Goal: Task Accomplishment & Management: Use online tool/utility

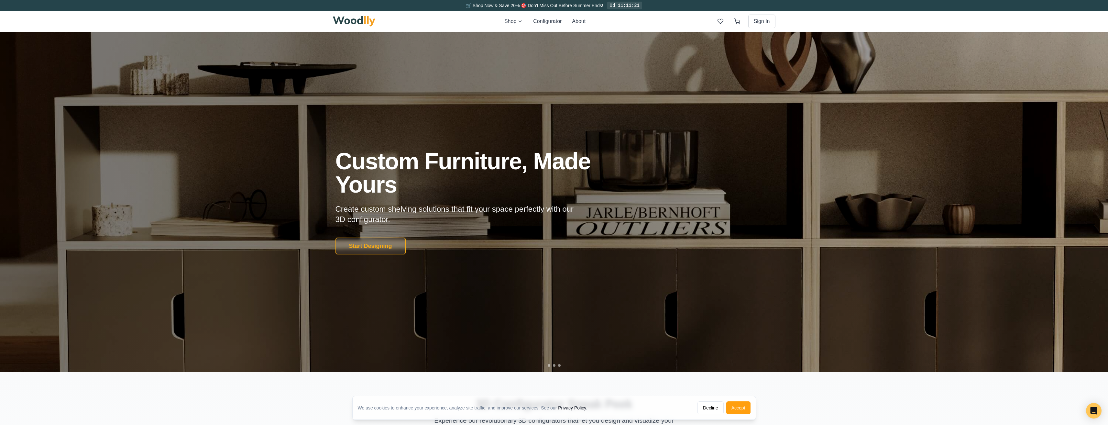
scroll to position [226, 0]
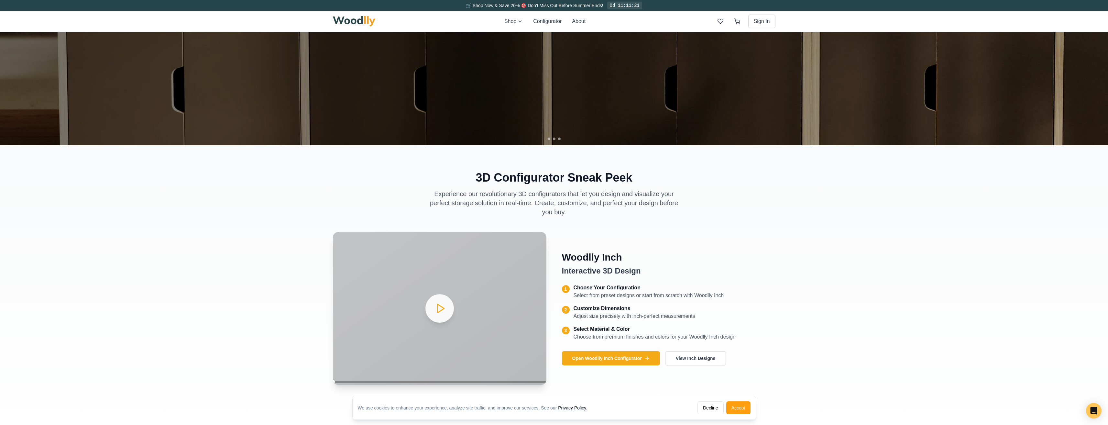
drag, startPoint x: 433, startPoint y: 308, endPoint x: 549, endPoint y: 320, distance: 116.1
click at [433, 308] on video "Your browser does not support the video tag." at bounding box center [439, 308] width 213 height 153
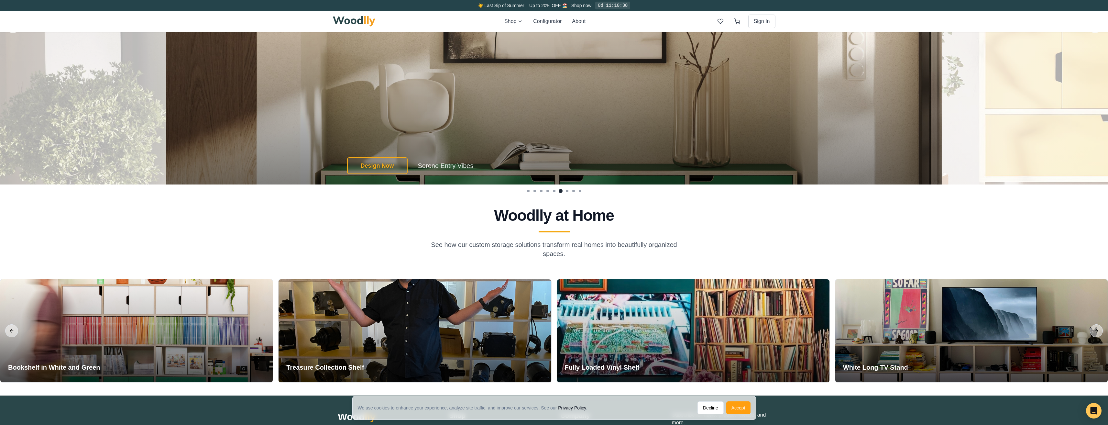
scroll to position [0, 0]
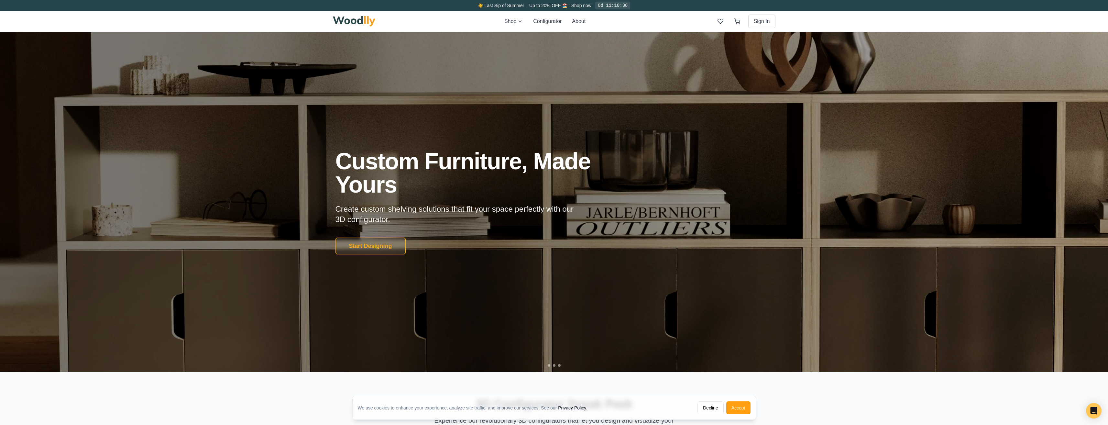
drag, startPoint x: 827, startPoint y: 380, endPoint x: 807, endPoint y: 158, distance: 222.5
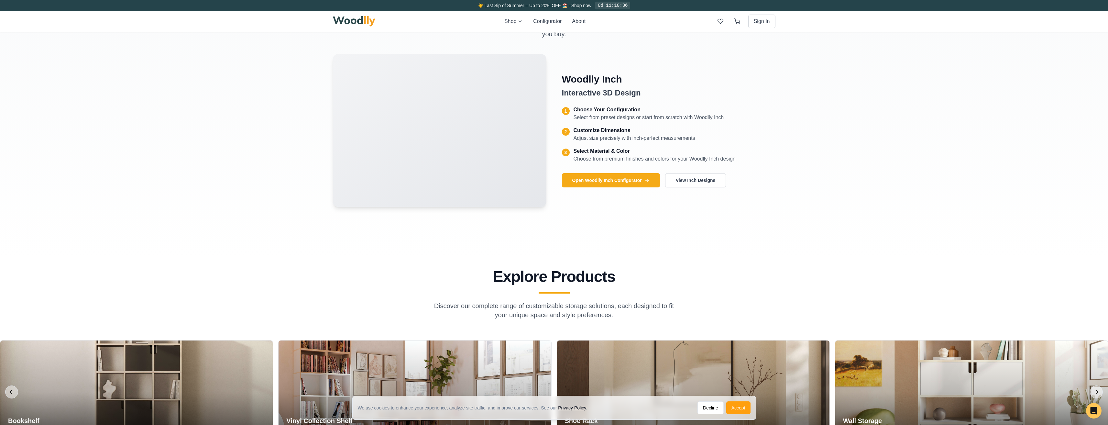
scroll to position [388, 0]
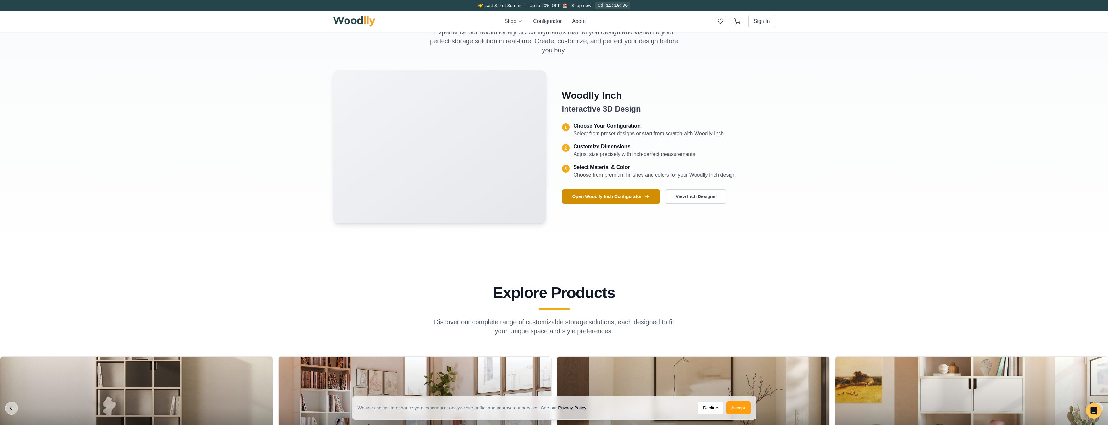
click at [593, 195] on button "Open Woodlly Inch Configurator" at bounding box center [611, 196] width 98 height 14
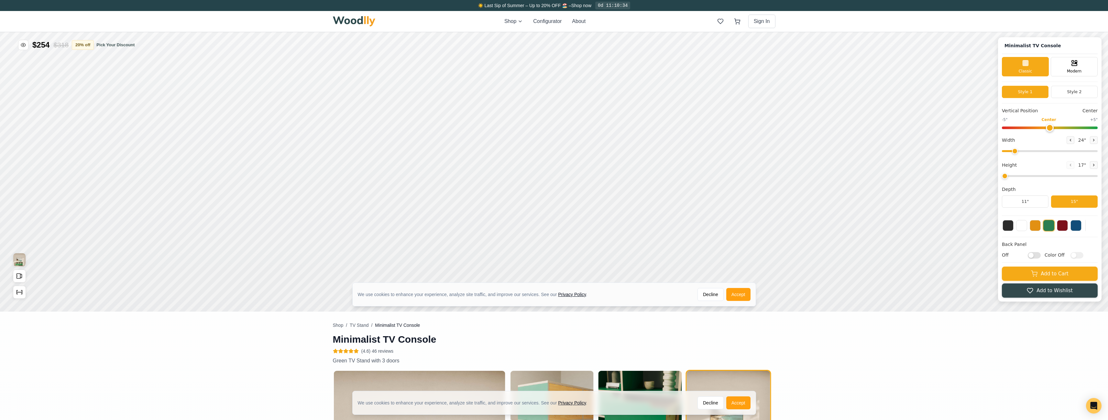
scroll to position [65, 0]
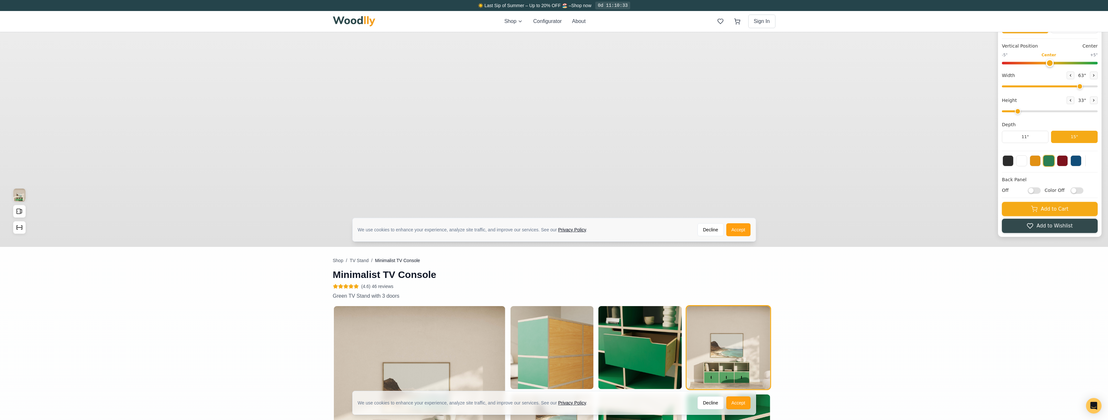
type input "63"
type input "2"
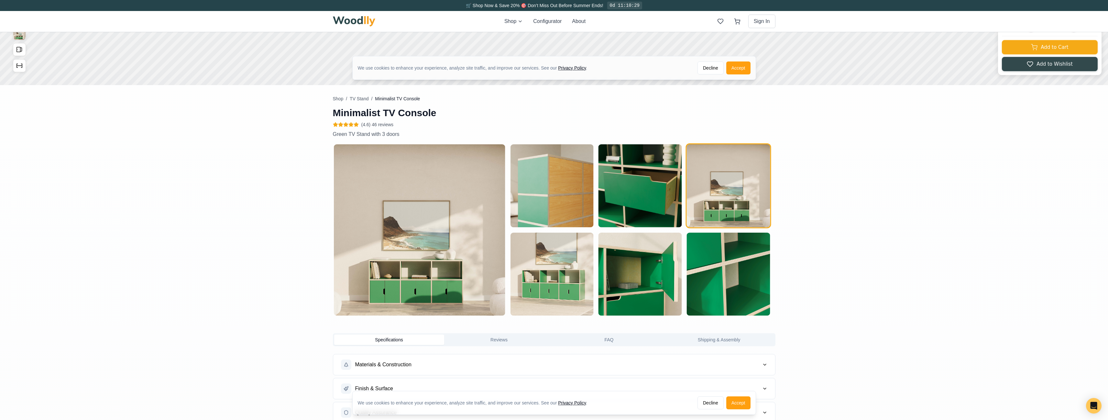
scroll to position [0, 0]
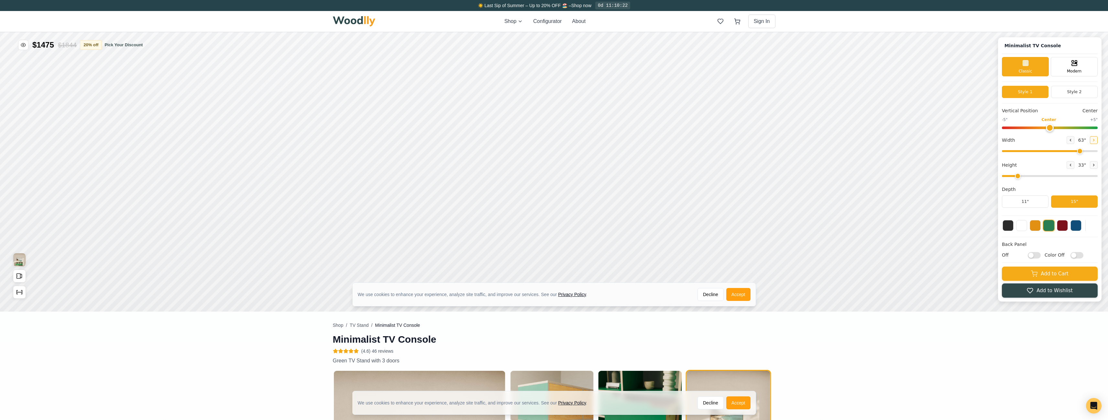
click at [1095, 142] on button at bounding box center [1094, 140] width 8 height 8
click at [1096, 142] on icon at bounding box center [1094, 140] width 4 height 4
click at [1096, 141] on icon at bounding box center [1094, 140] width 4 height 4
type input "67"
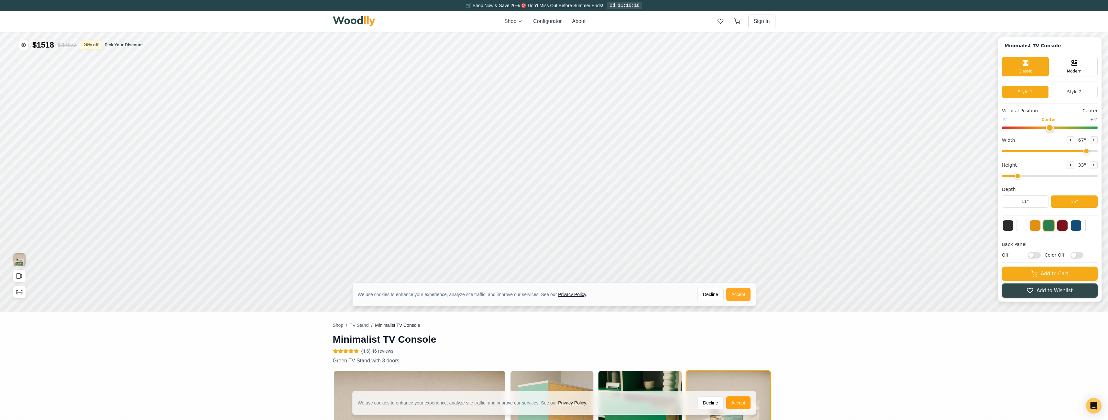
click at [747, 297] on button "Accept" at bounding box center [738, 294] width 24 height 13
click at [1077, 69] on span "Modern" at bounding box center [1074, 71] width 15 height 6
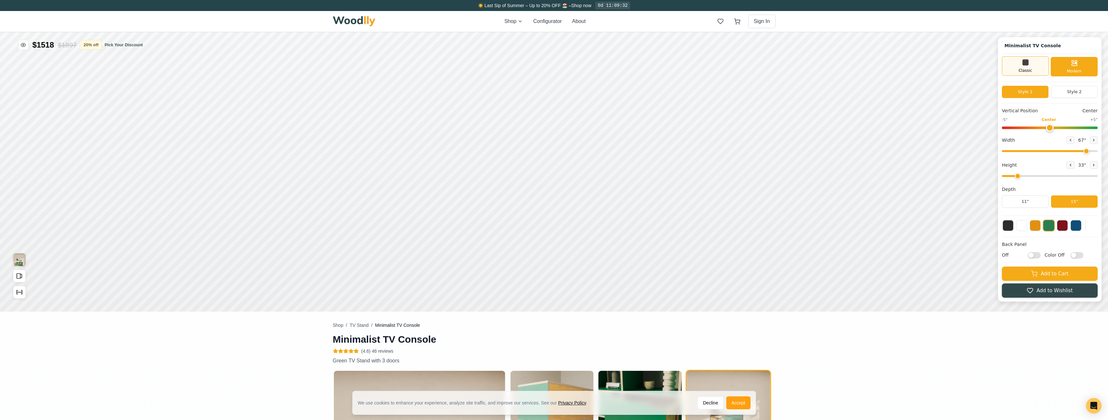
click at [1040, 70] on div "Classic" at bounding box center [1025, 65] width 47 height 19
click at [736, 398] on button "Accept" at bounding box center [738, 402] width 24 height 13
click at [736, 405] on img "button" at bounding box center [727, 412] width 83 height 83
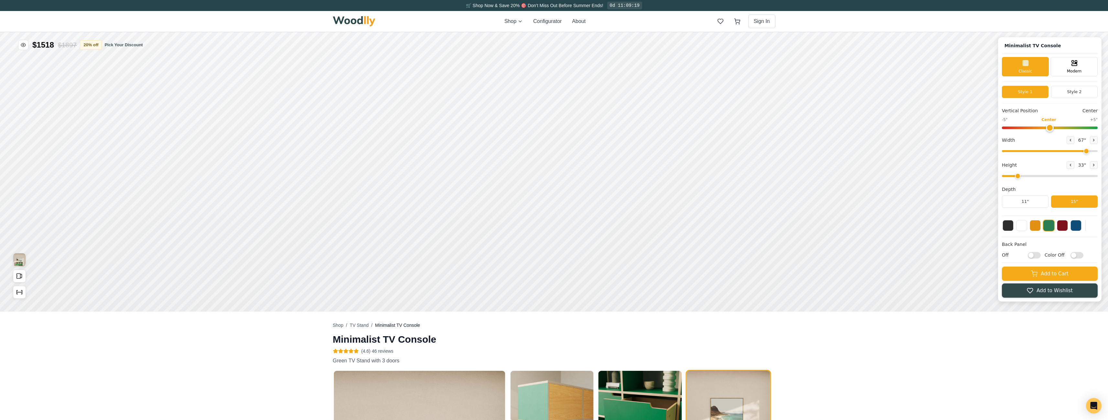
scroll to position [97, 0]
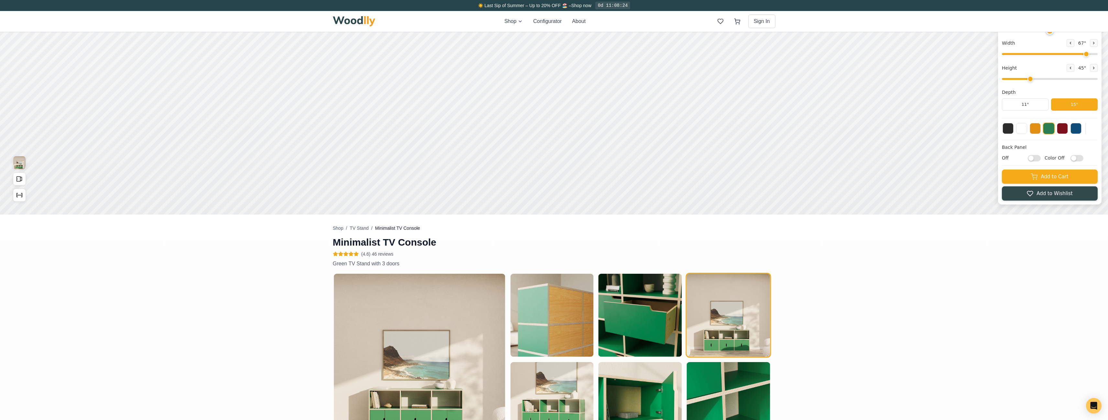
drag, startPoint x: 1032, startPoint y: 79, endPoint x: 1059, endPoint y: 84, distance: 27.6
type input "5"
click at [1059, 80] on input "range" at bounding box center [1050, 79] width 96 height 2
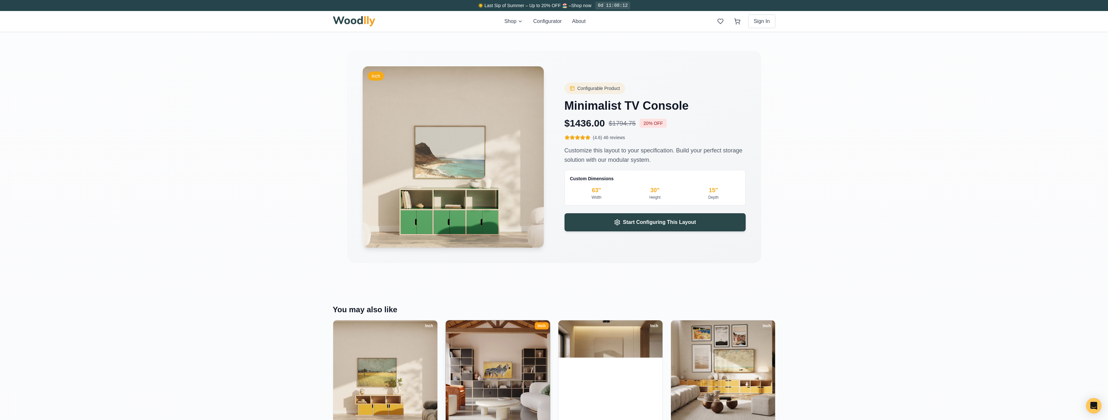
scroll to position [1067, 0]
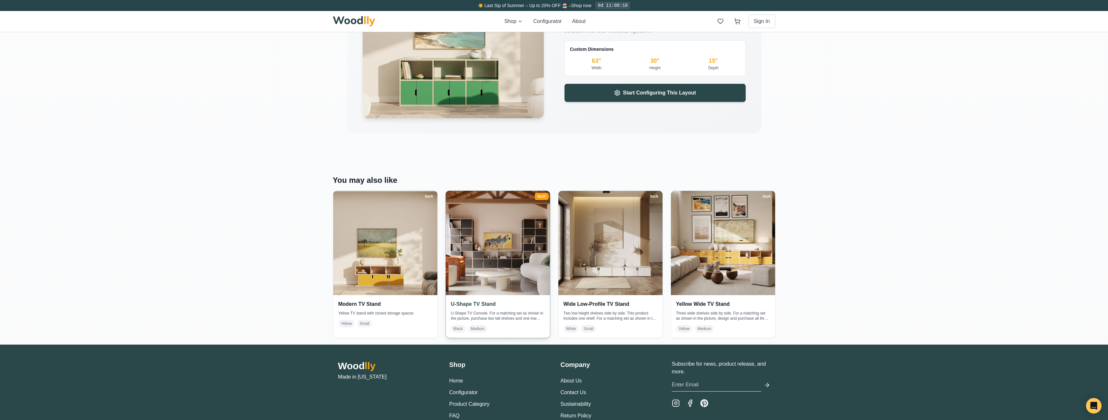
click at [506, 285] on img at bounding box center [497, 242] width 109 height 109
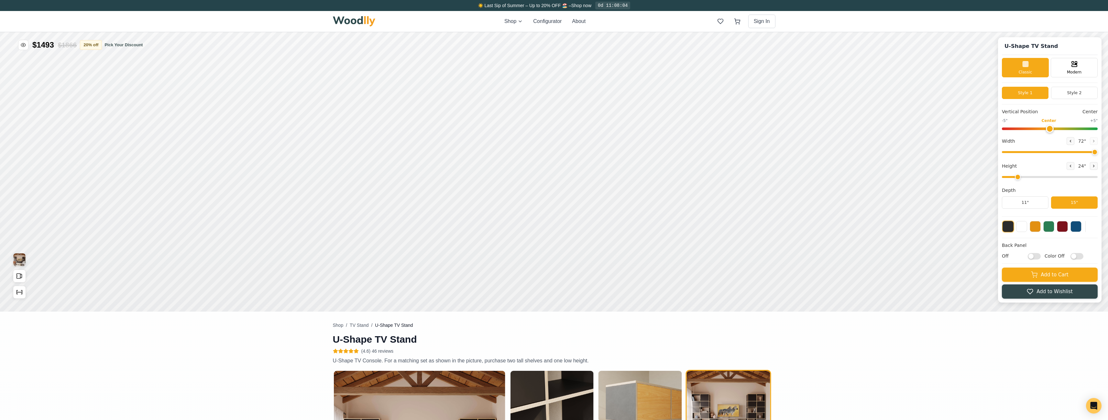
type input "72"
type input "2"
click at [1054, 227] on button at bounding box center [1048, 226] width 11 height 11
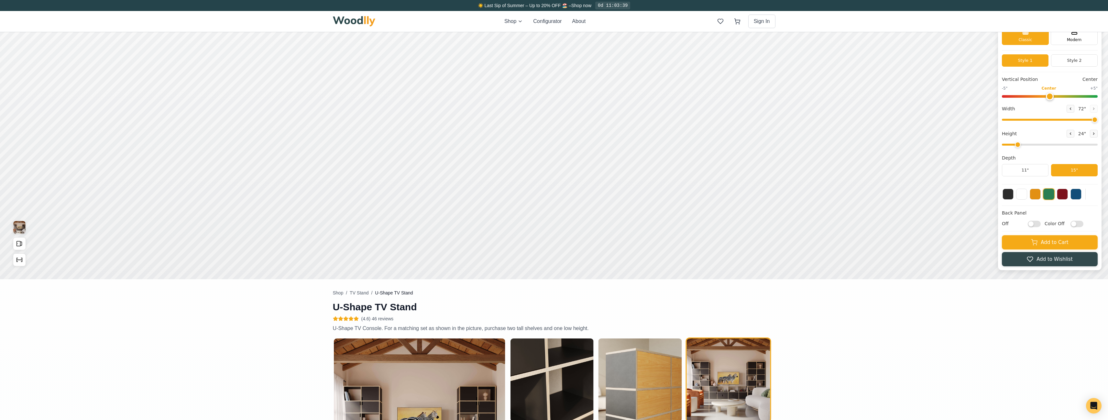
scroll to position [162, 0]
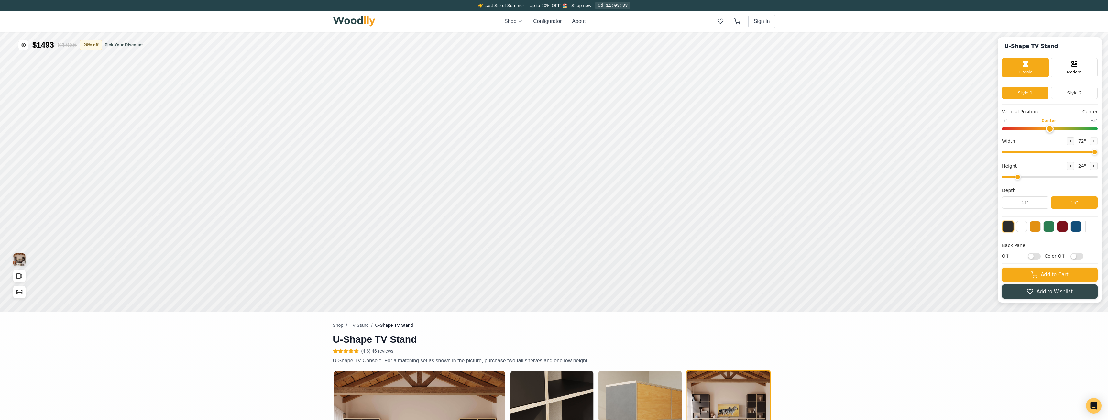
type input "72"
type input "2"
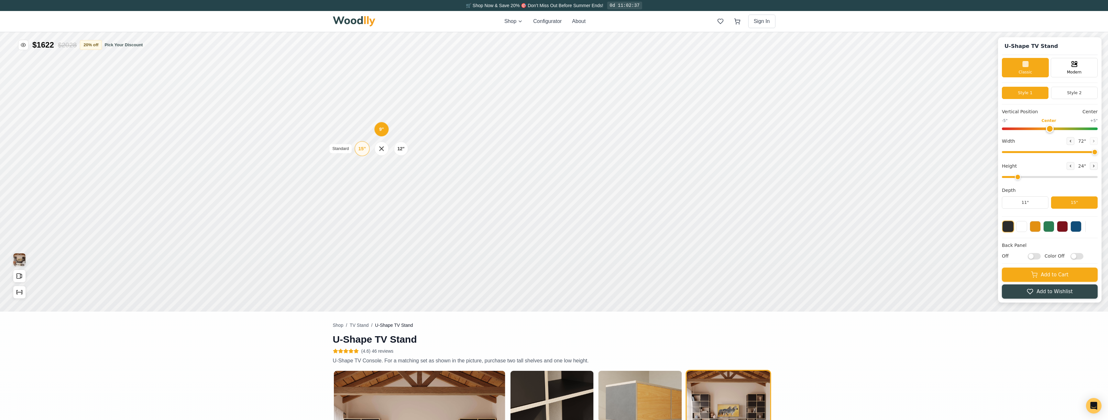
click at [552, 19] on button "Configurator" at bounding box center [547, 21] width 28 height 8
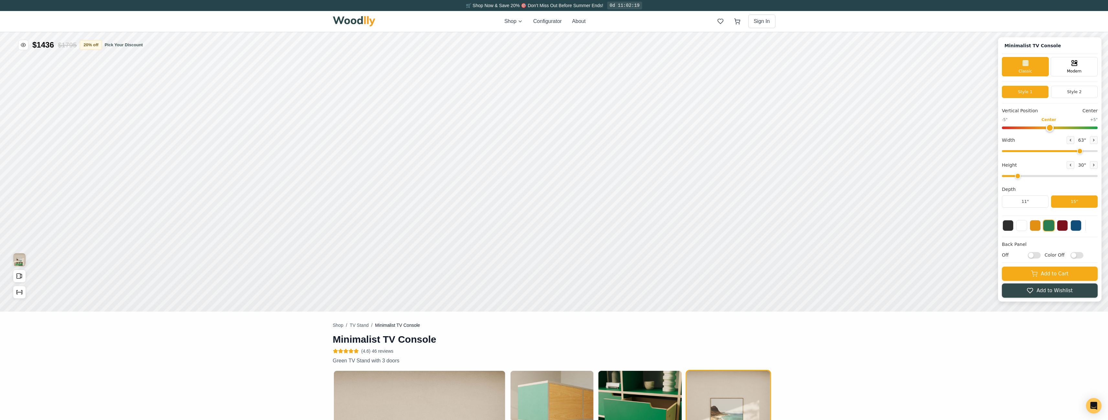
type input "63"
type input "2"
